Goal: Task Accomplishment & Management: Manage account settings

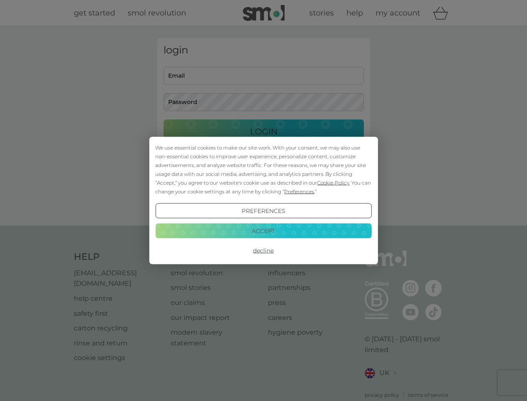
click at [333, 182] on span "Cookie Policy" at bounding box center [333, 182] width 32 height 6
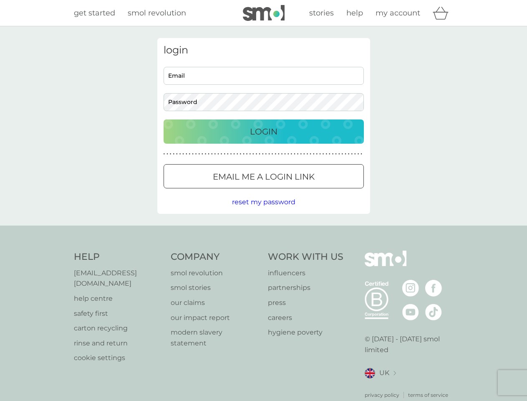
click at [298, 191] on div "login Email Password Login ● ● ● ● ● ● ● ● ● ● ● ● ● ● ● ● ● ● ● ● ● ● ● ● ● ● …" at bounding box center [263, 126] width 213 height 176
click at [263, 211] on div "login Email Password Login ● ● ● ● ● ● ● ● ● ● ● ● ● ● ● ● ● ● ● ● ● ● ● ● ● ● …" at bounding box center [263, 126] width 213 height 176
click at [263, 250] on div "Help [EMAIL_ADDRESS][DOMAIN_NAME] help centre safety first carton recycling rin…" at bounding box center [264, 324] width 380 height 148
click at [263, 230] on div "Help [EMAIL_ADDRESS][DOMAIN_NAME] help centre safety first carton recycling rin…" at bounding box center [263, 324] width 527 height 198
